Goal: Transaction & Acquisition: Purchase product/service

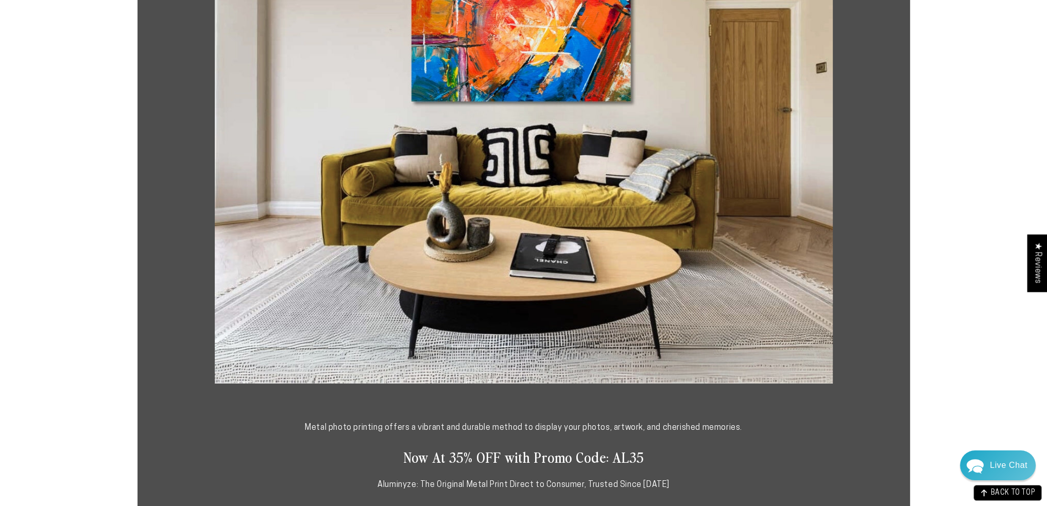
scroll to position [309, 0]
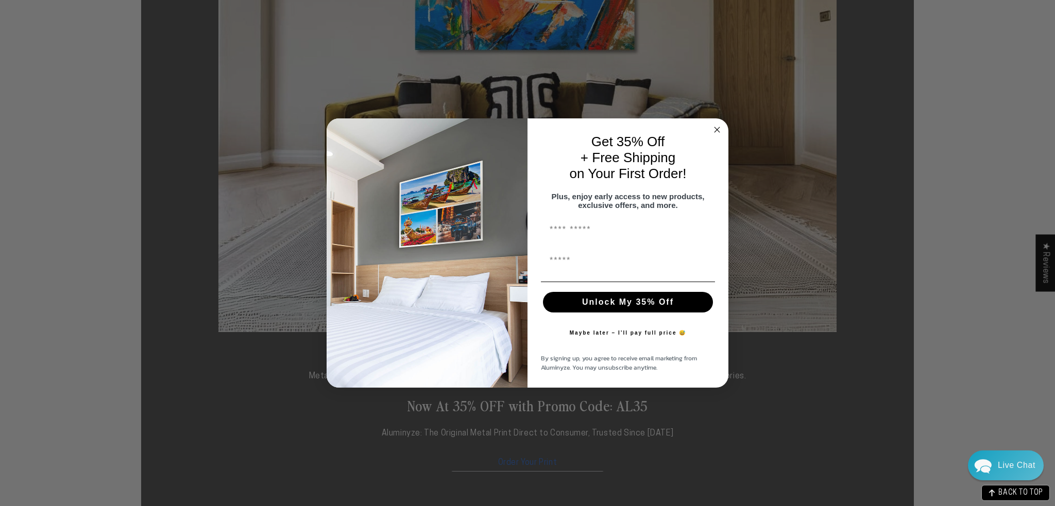
click at [719, 127] on icon "Close dialog" at bounding box center [717, 129] width 5 height 5
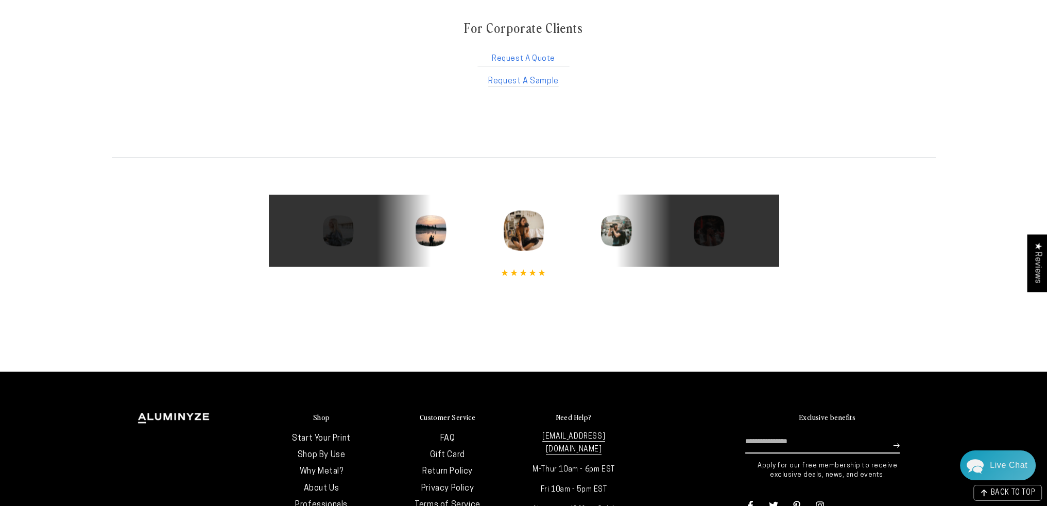
scroll to position [1783, 0]
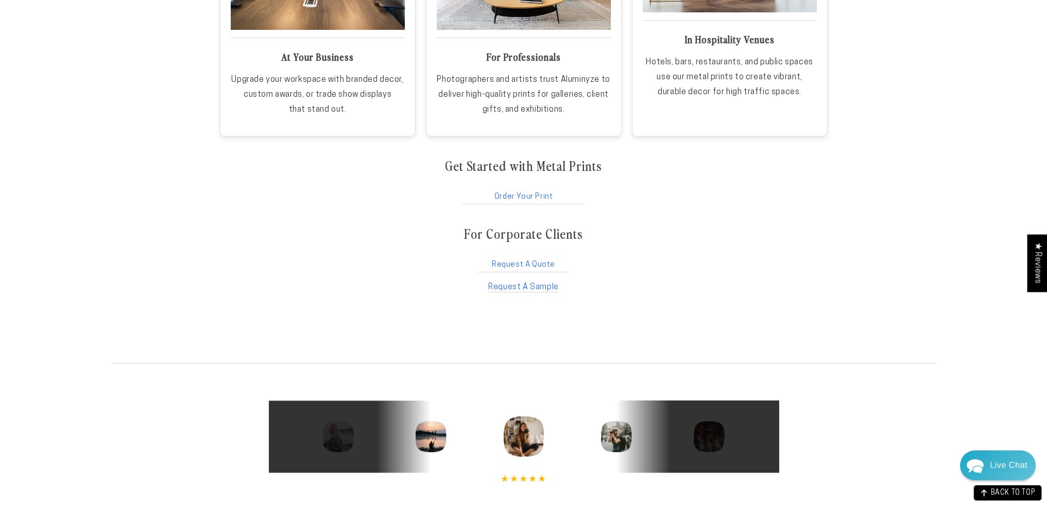
click at [532, 189] on link "Order Your Print" at bounding box center [524, 195] width 126 height 20
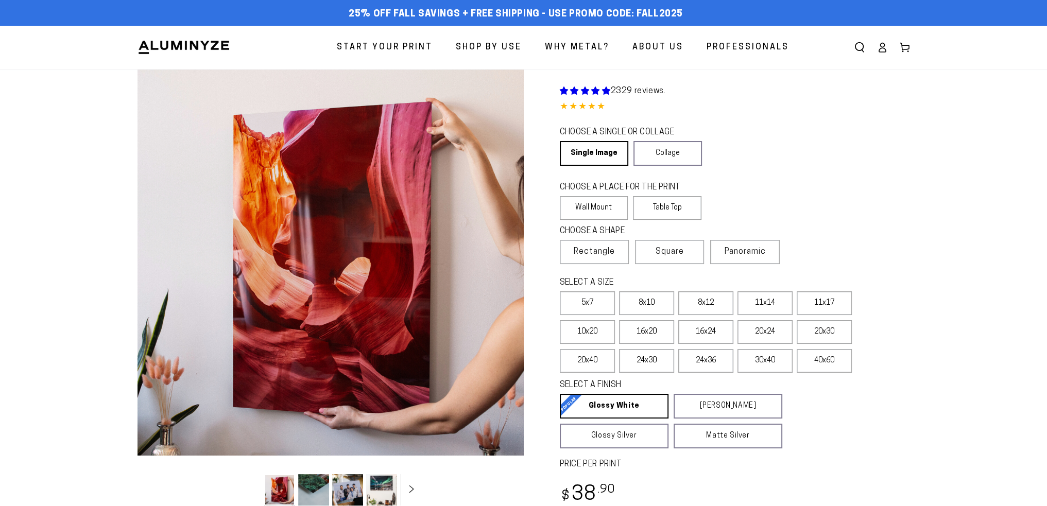
select select "**********"
click at [838, 331] on label "20x30" at bounding box center [824, 332] width 55 height 24
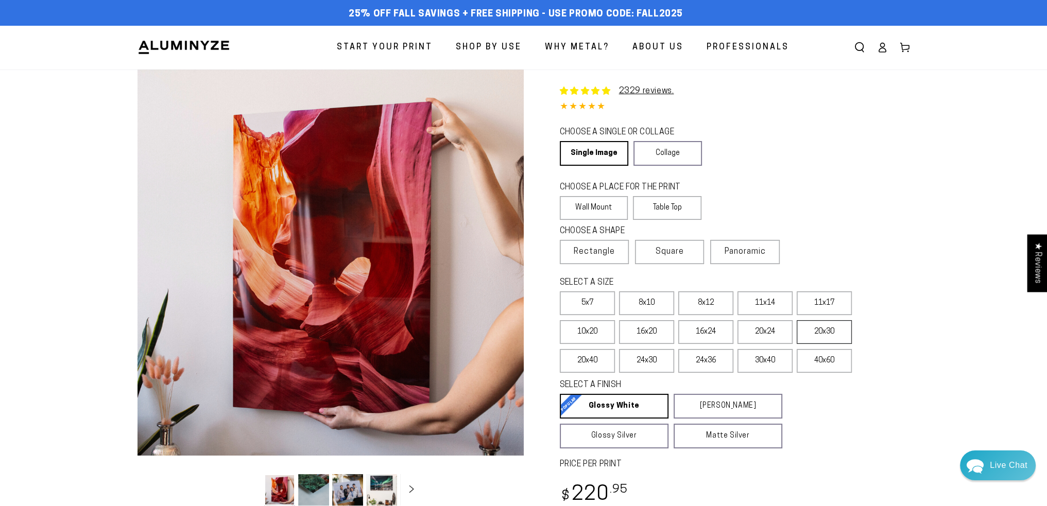
scroll to position [52, 0]
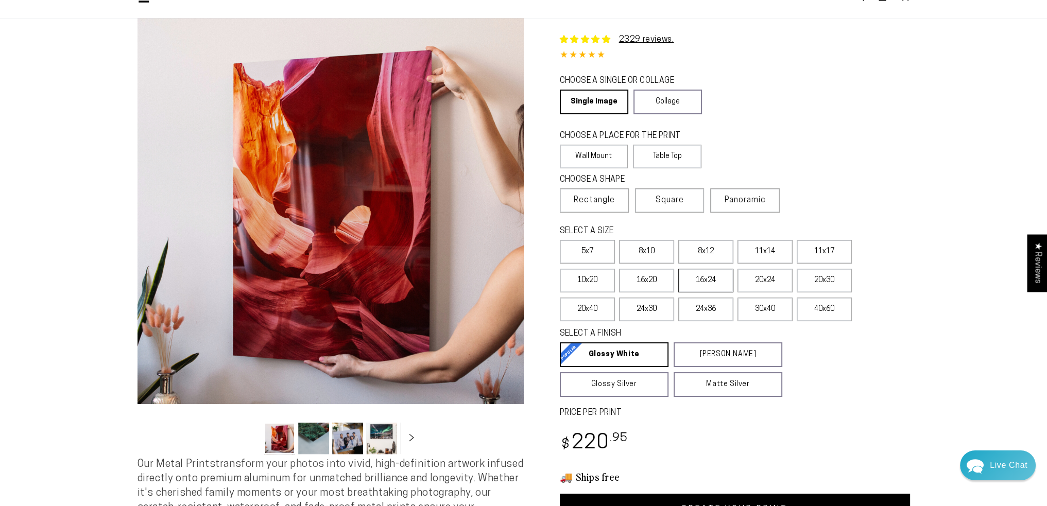
click at [717, 280] on label "16x24" at bounding box center [706, 281] width 55 height 24
